Goal: Task Accomplishment & Management: Use online tool/utility

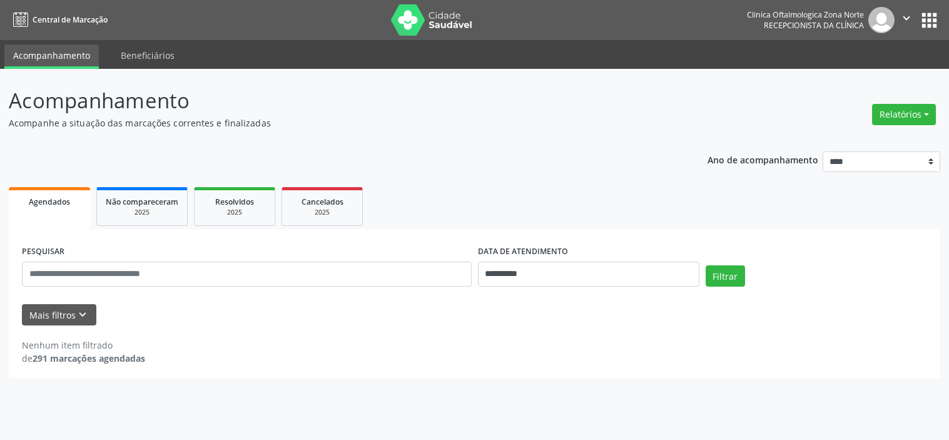
select select "*"
click at [68, 320] on button "Mais filtros keyboard_arrow_down" at bounding box center [59, 315] width 74 height 22
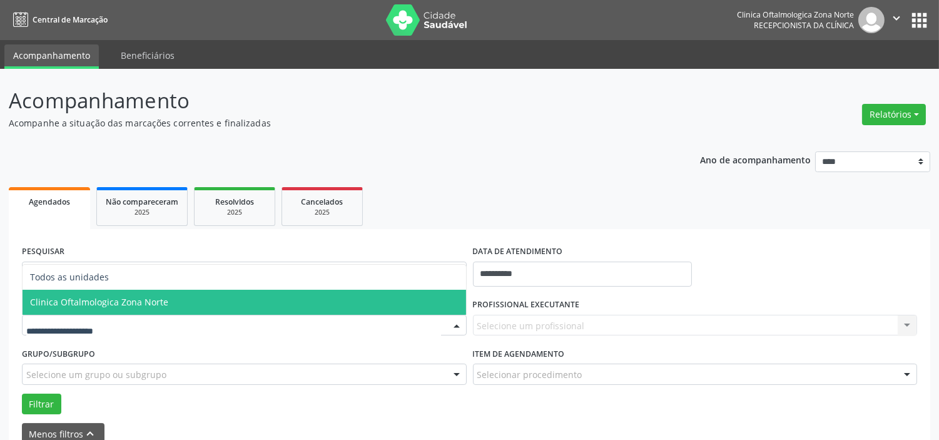
click at [104, 300] on span "Clinica Oftalmologica Zona Norte" at bounding box center [99, 302] width 138 height 12
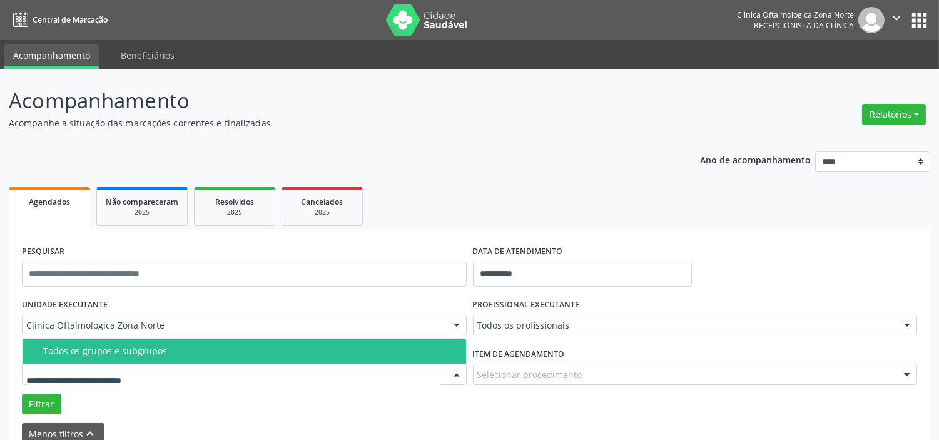
click at [146, 346] on div "Todos os grupos e subgrupos" at bounding box center [250, 351] width 415 height 10
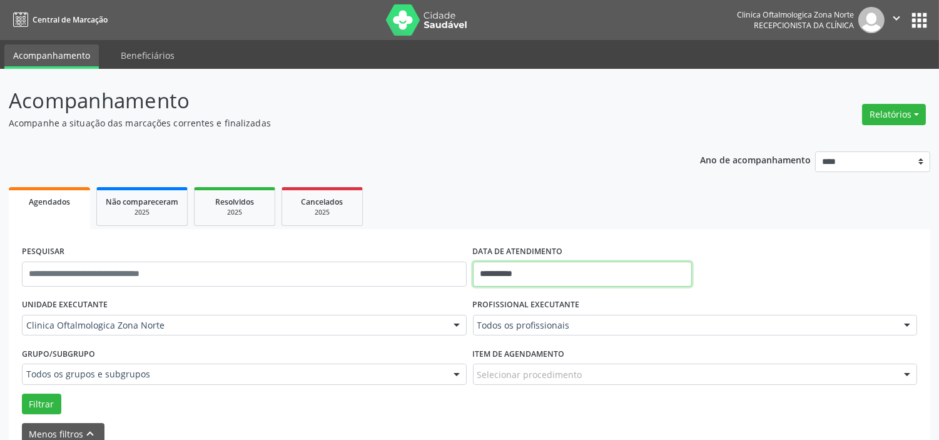
click at [542, 268] on input "**********" at bounding box center [582, 274] width 219 height 25
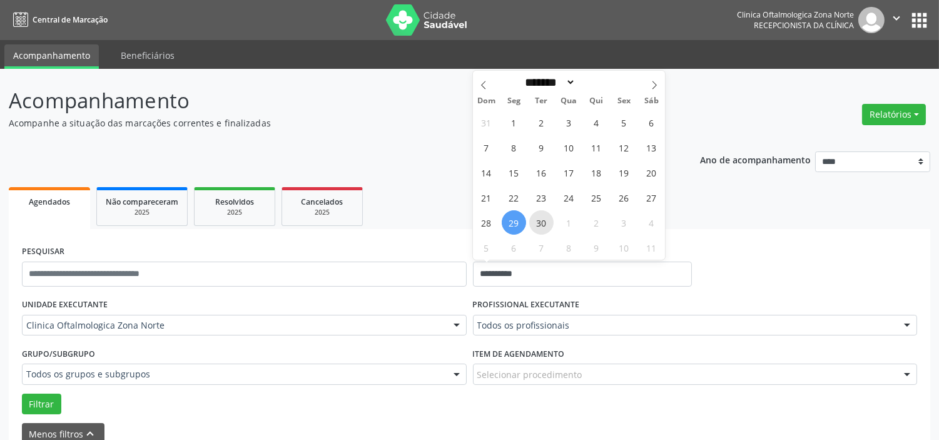
click at [542, 220] on span "30" at bounding box center [541, 222] width 24 height 24
type input "**********"
click at [542, 220] on span "30" at bounding box center [541, 222] width 24 height 24
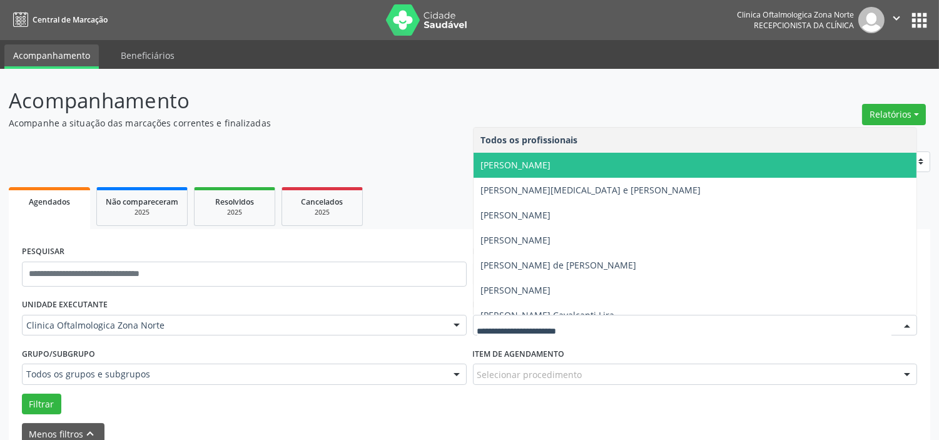
click at [551, 168] on span "[PERSON_NAME]" at bounding box center [516, 165] width 70 height 12
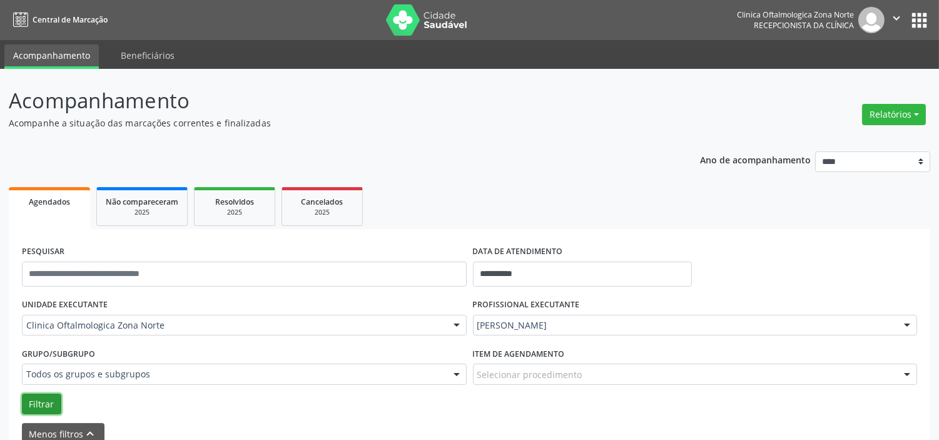
click at [52, 405] on button "Filtrar" at bounding box center [41, 404] width 39 height 21
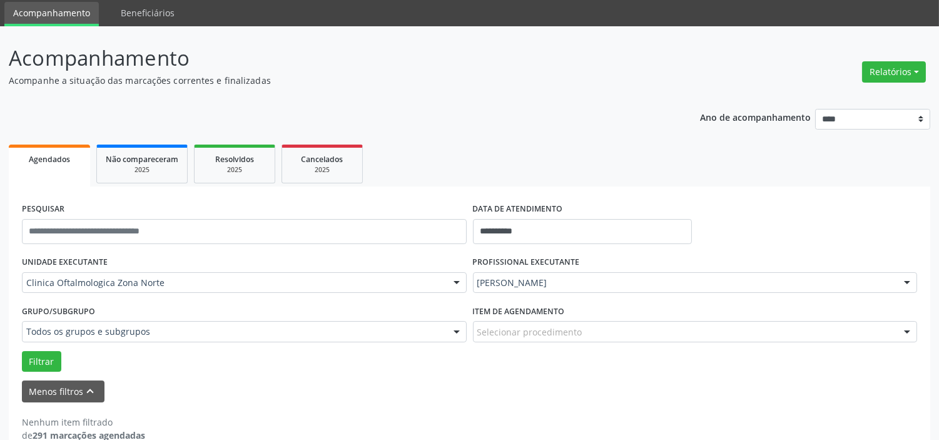
scroll to position [65, 0]
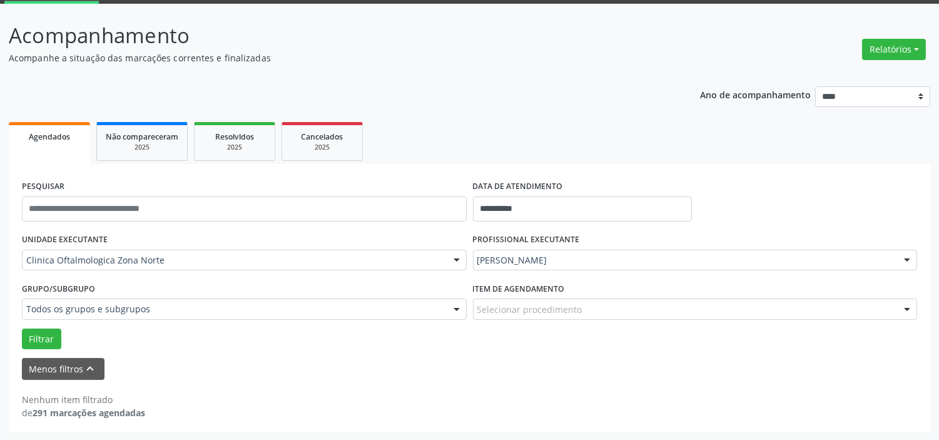
click at [504, 250] on div "[PERSON_NAME]" at bounding box center [695, 260] width 445 height 21
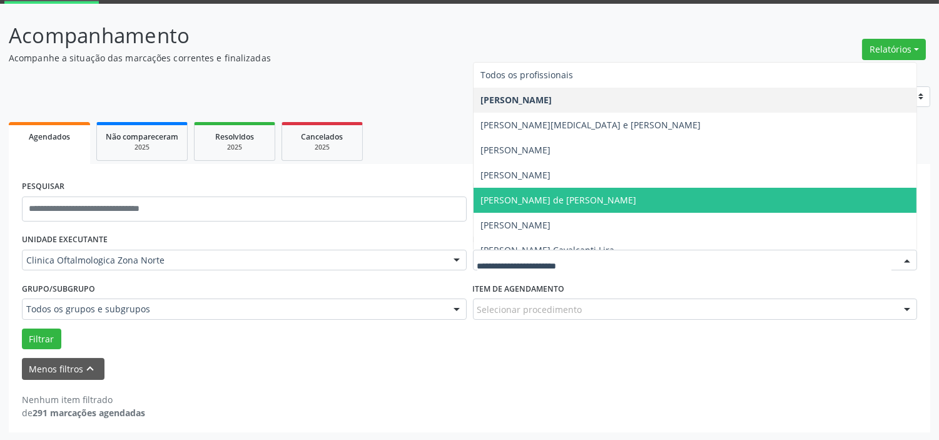
scroll to position [63, 0]
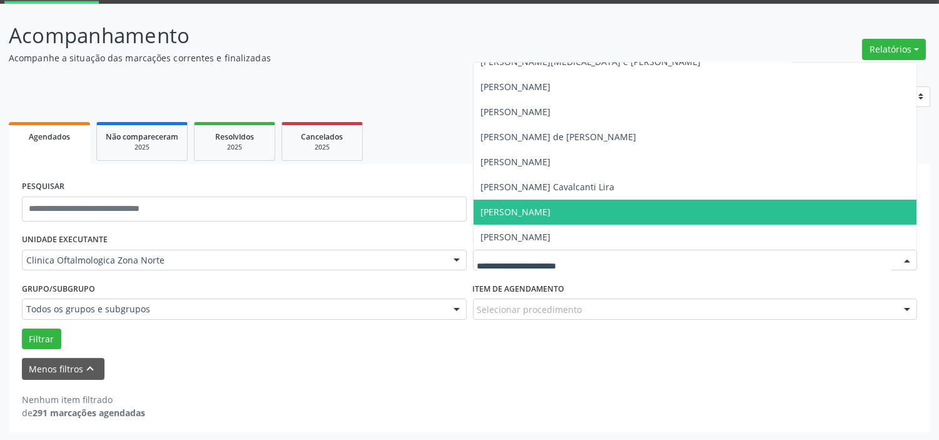
click at [538, 209] on span "[PERSON_NAME]" at bounding box center [516, 212] width 70 height 12
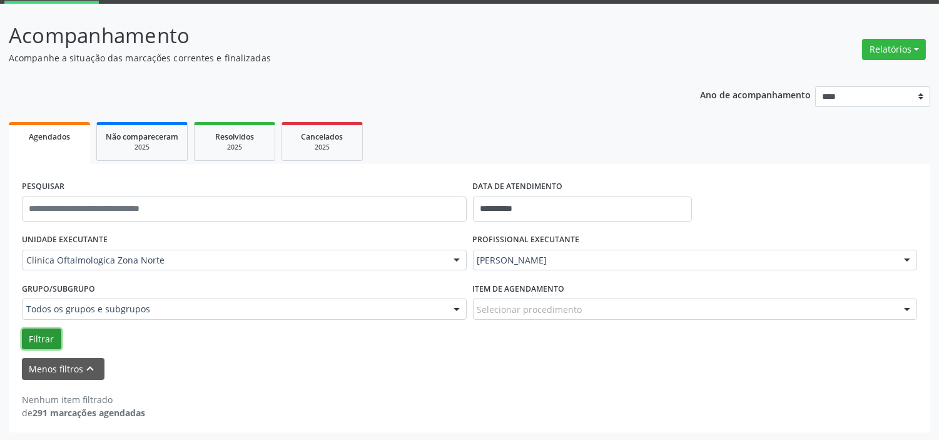
click at [46, 328] on button "Filtrar" at bounding box center [41, 338] width 39 height 21
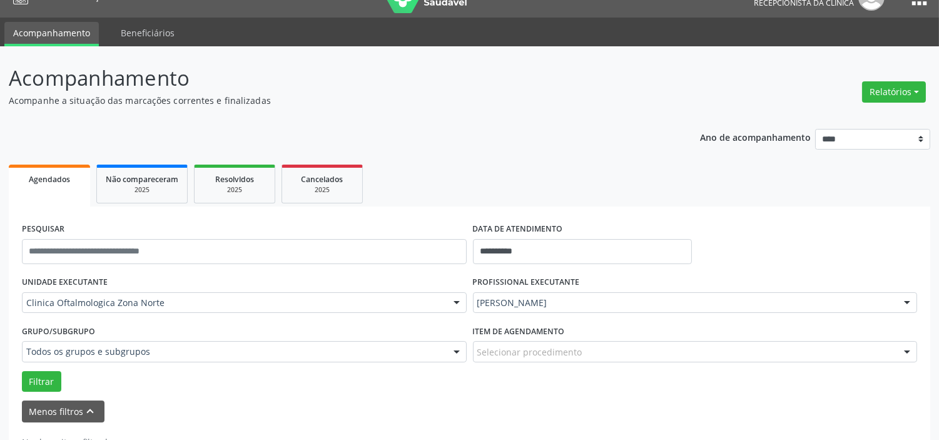
scroll to position [0, 0]
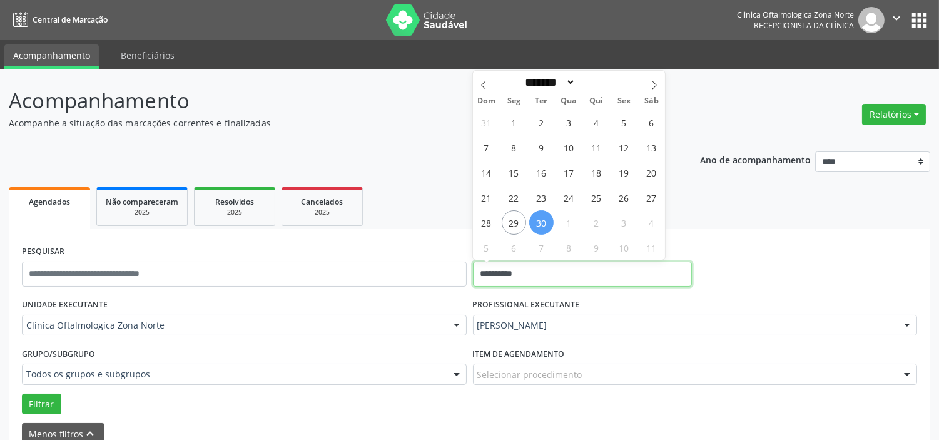
click at [528, 272] on input "**********" at bounding box center [582, 274] width 219 height 25
click at [651, 86] on icon at bounding box center [654, 85] width 9 height 9
select select "*"
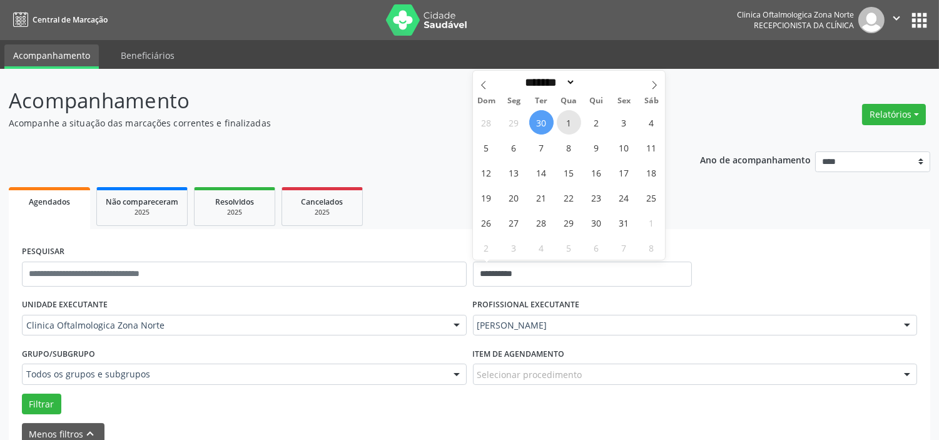
click at [564, 126] on span "1" at bounding box center [569, 122] width 24 height 24
type input "**********"
click at [658, 84] on icon at bounding box center [654, 85] width 9 height 9
select select "**"
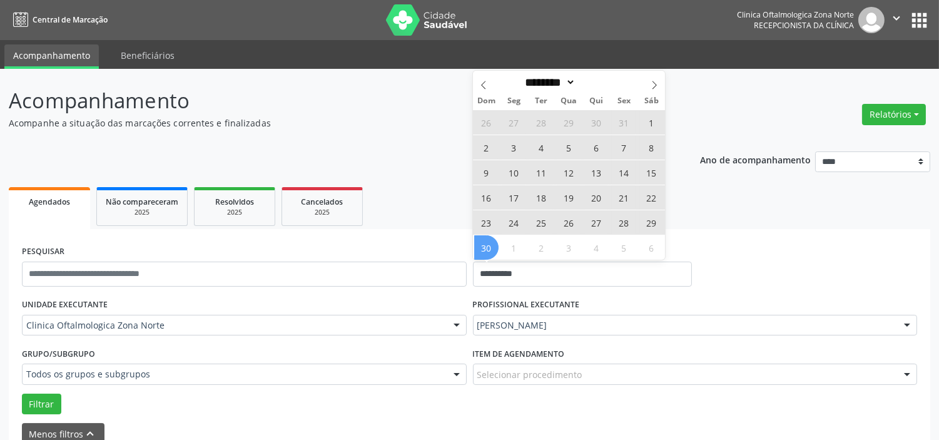
click at [489, 245] on span "30" at bounding box center [486, 247] width 24 height 24
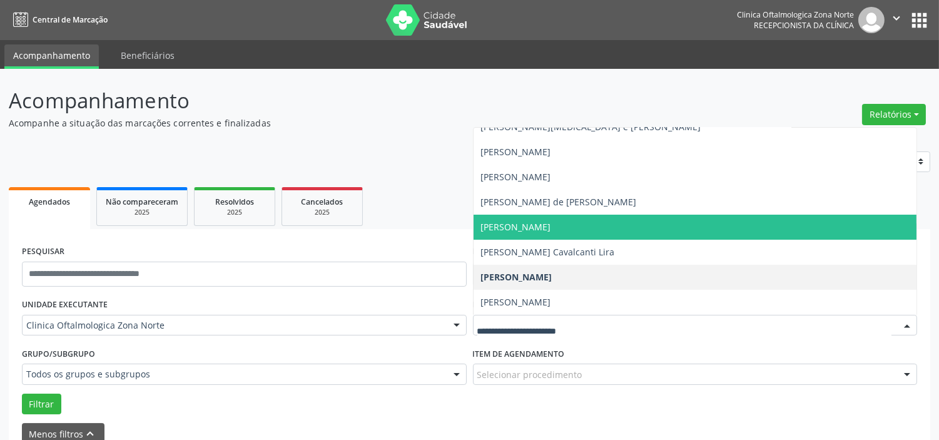
drag, startPoint x: 533, startPoint y: 218, endPoint x: 347, endPoint y: 318, distance: 211.6
click at [533, 219] on span "[PERSON_NAME]" at bounding box center [696, 227] width 444 height 25
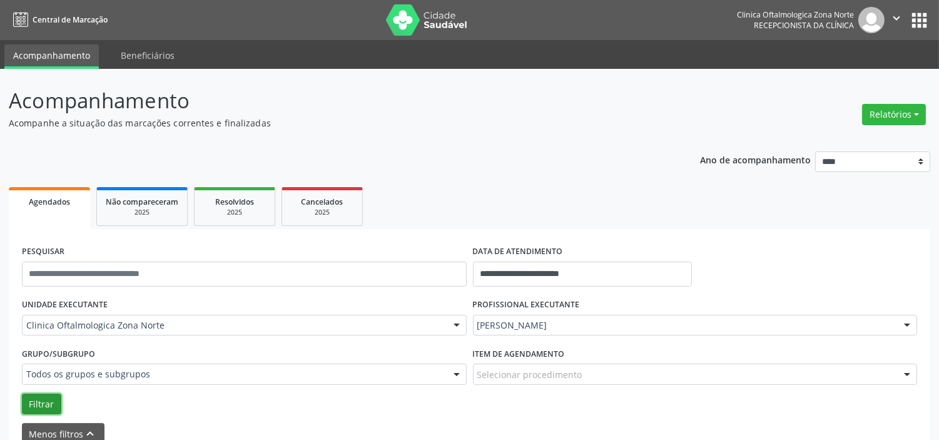
click at [47, 402] on button "Filtrar" at bounding box center [41, 404] width 39 height 21
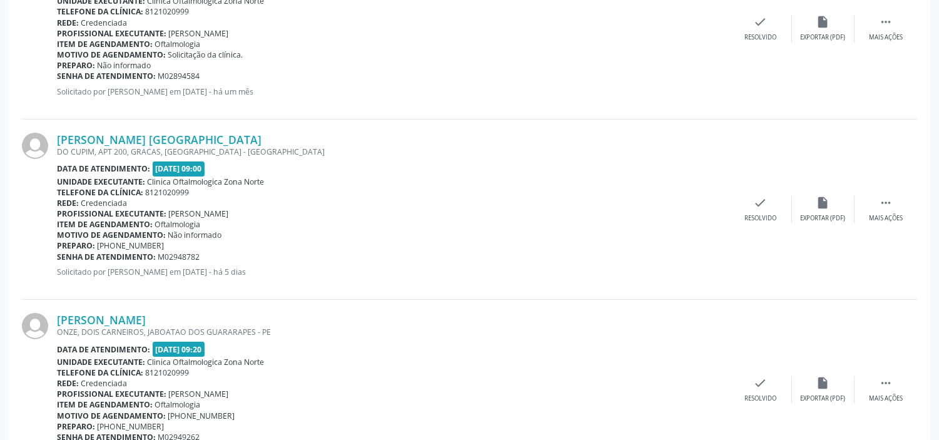
scroll to position [616, 0]
